Goal: Transaction & Acquisition: Purchase product/service

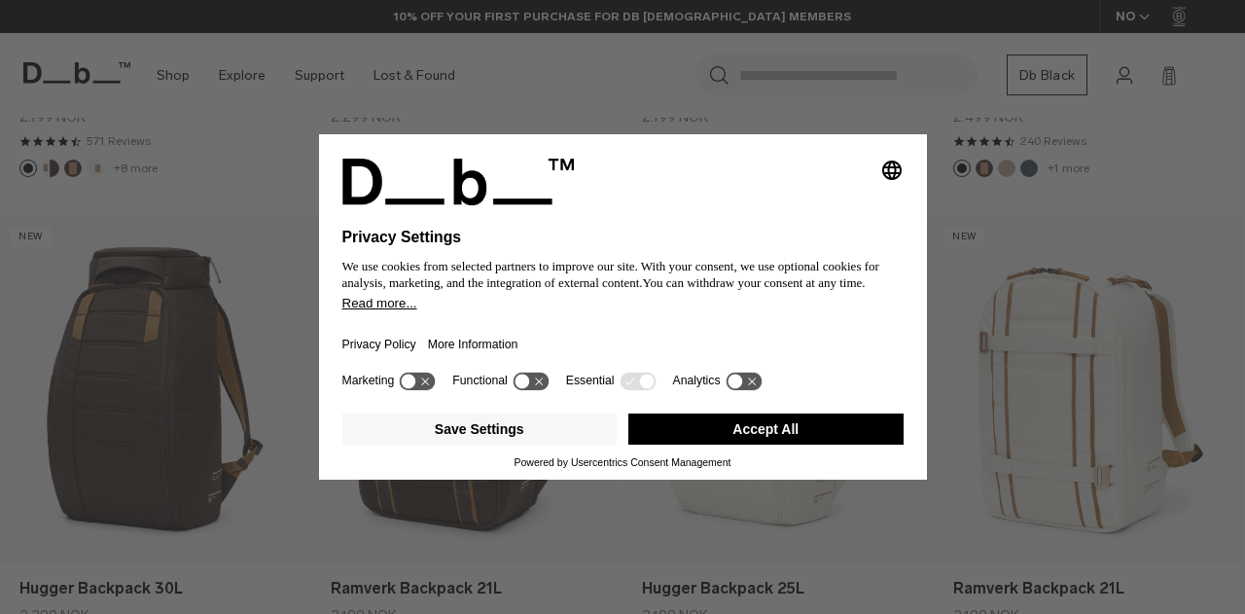
click at [772, 434] on button "Accept All" at bounding box center [765, 428] width 275 height 31
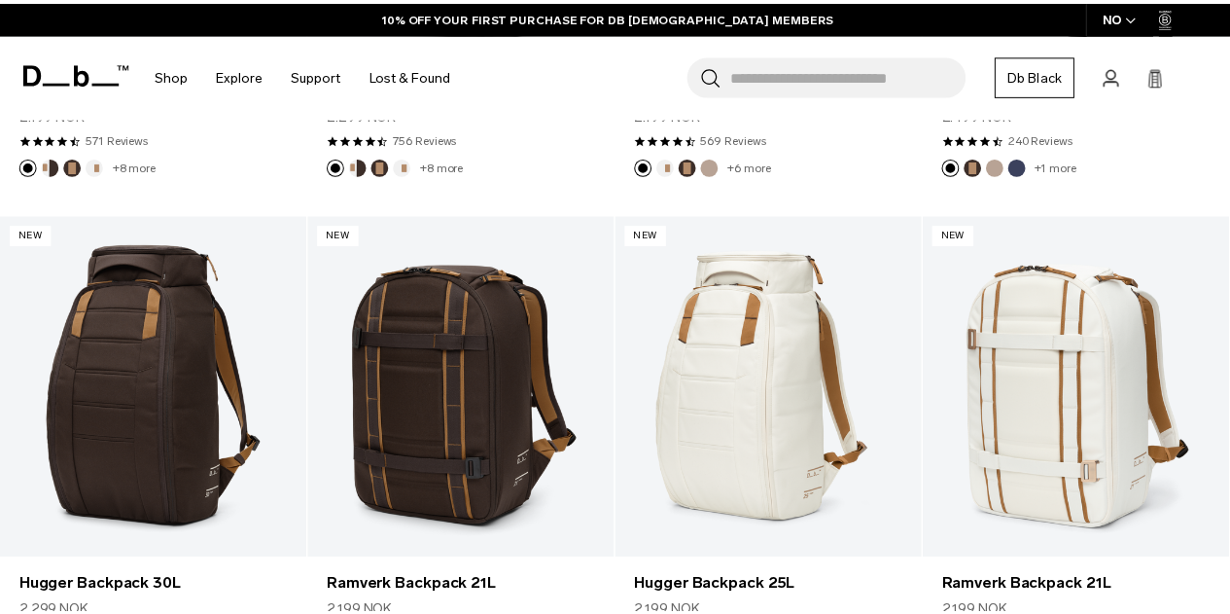
scroll to position [754, 0]
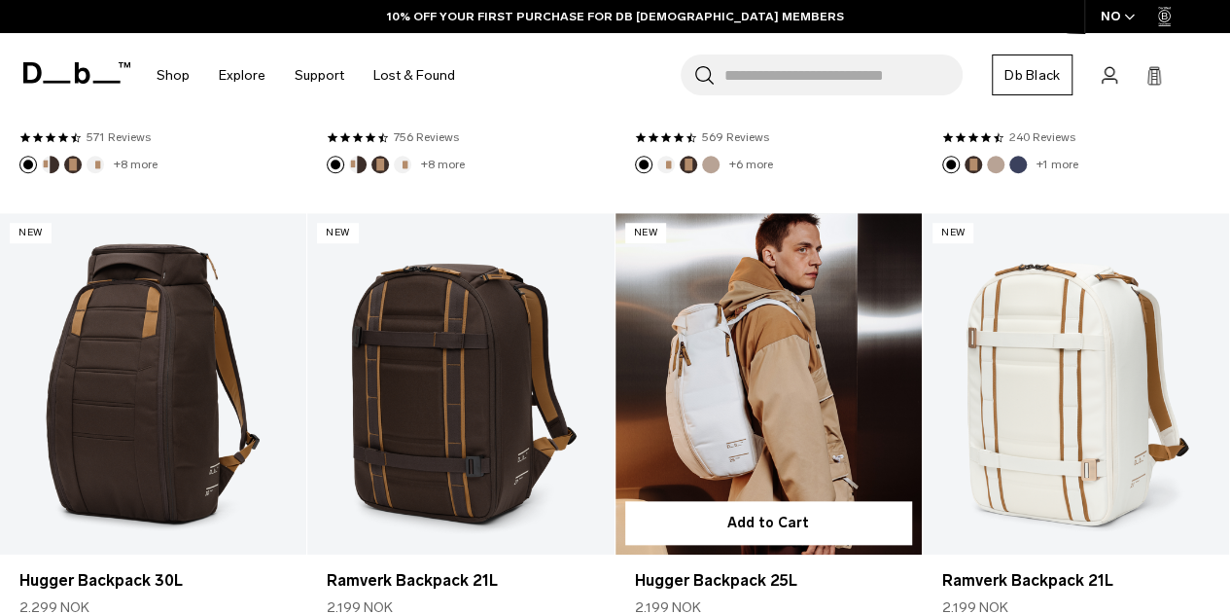
click at [759, 384] on link "Hugger Backpack 25L" at bounding box center [769, 383] width 306 height 340
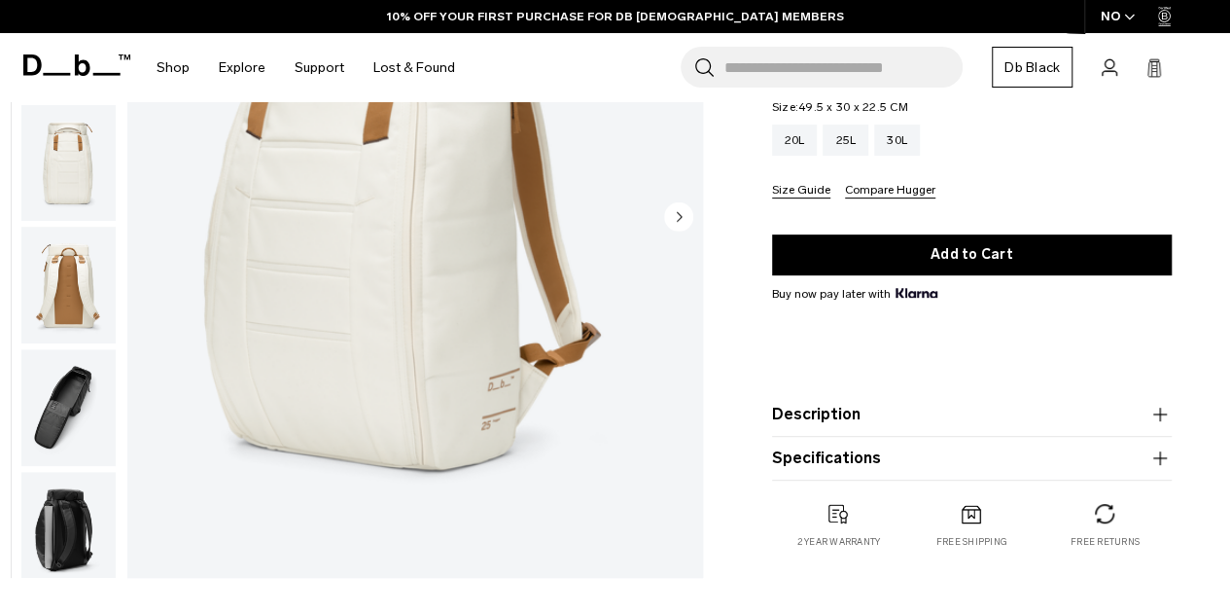
click at [836, 413] on button "Description" at bounding box center [972, 414] width 400 height 23
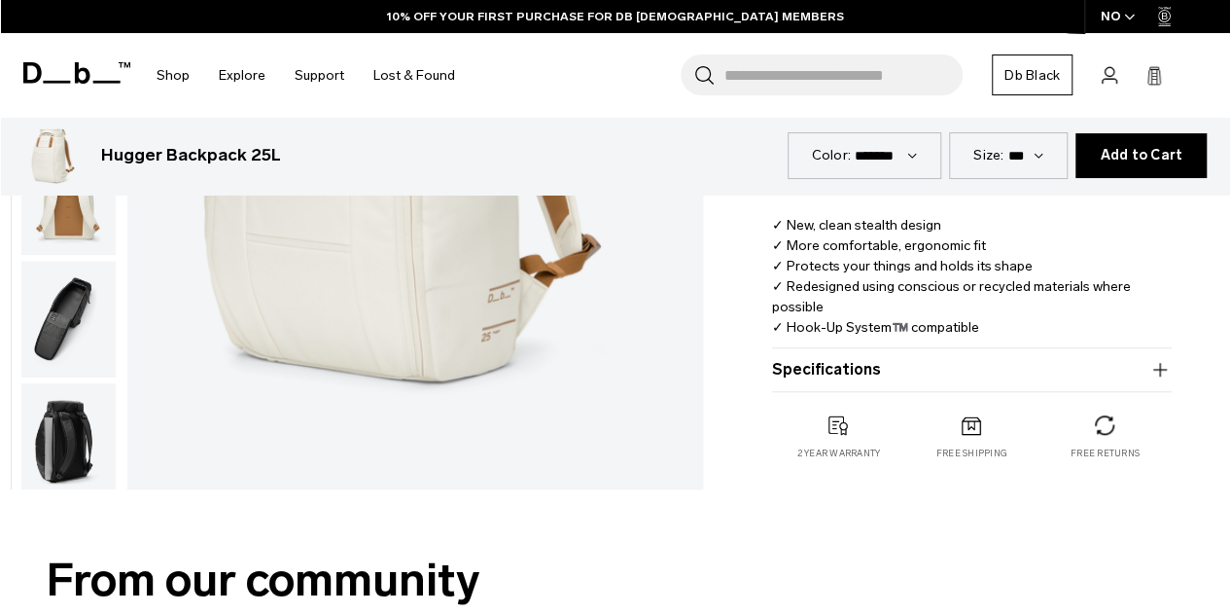
scroll to position [673, 0]
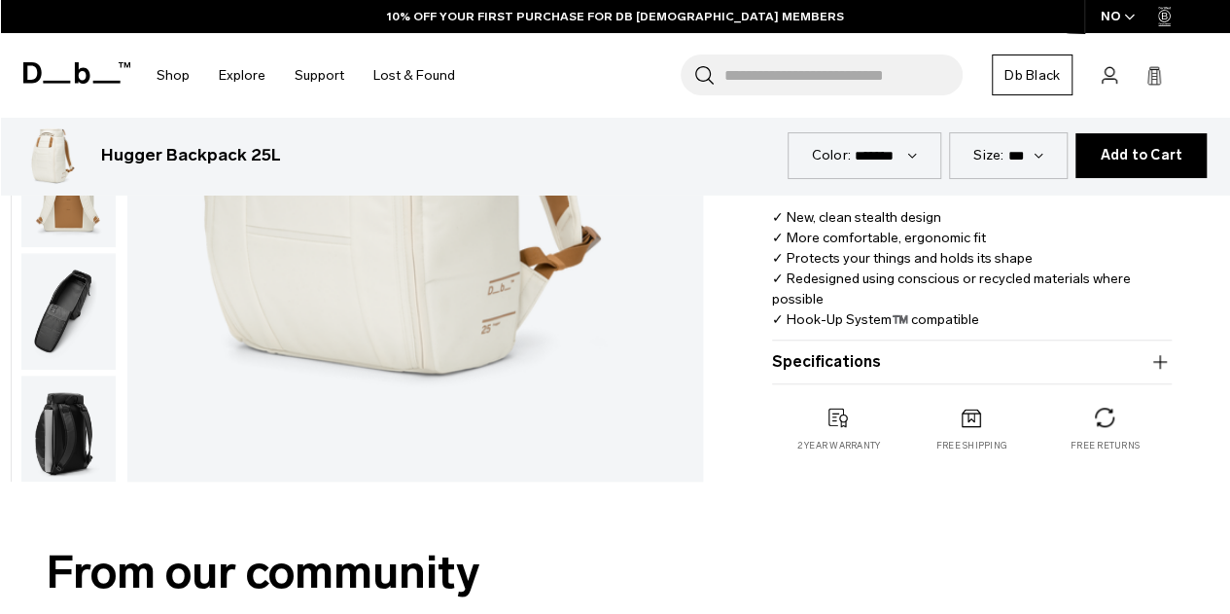
click at [817, 357] on button "Specifications" at bounding box center [972, 361] width 400 height 23
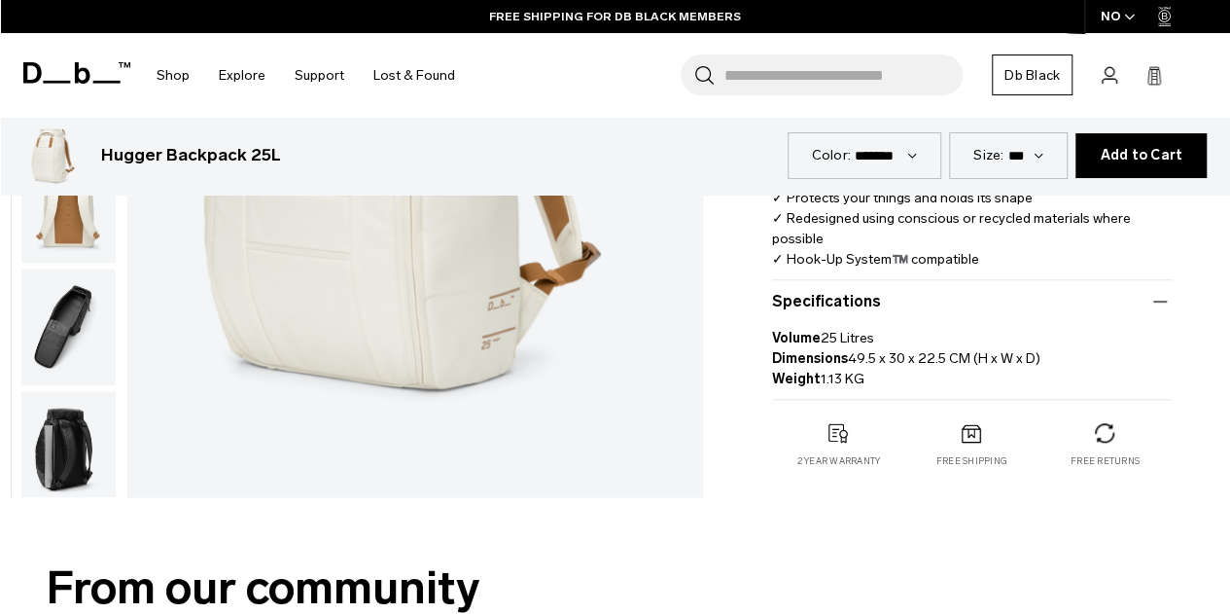
scroll to position [735, 0]
